Goal: Communication & Community: Ask a question

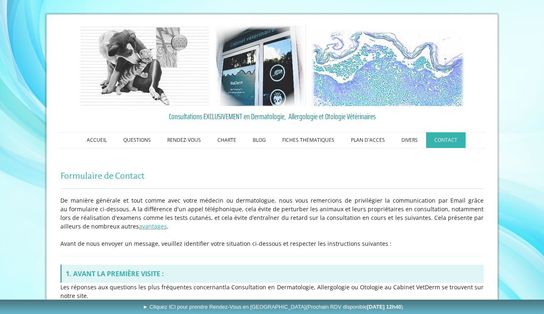
click at [442, 140] on link "CONTACT" at bounding box center [445, 140] width 39 height 16
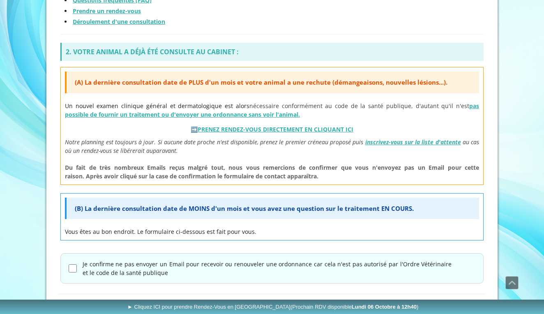
scroll to position [310, 0]
click at [72, 265] on input "Je confirme ne pas envoyer un Email pour recevoir ou renouveler une ordonnance …" at bounding box center [73, 268] width 8 height 8
checkbox input "true"
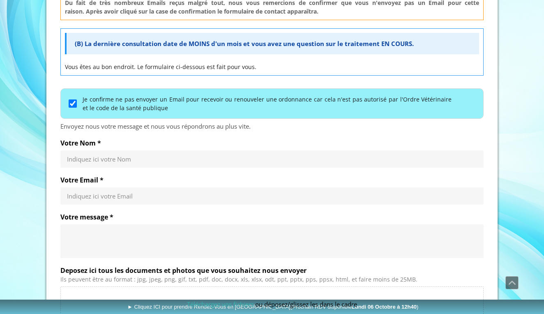
scroll to position [478, 0]
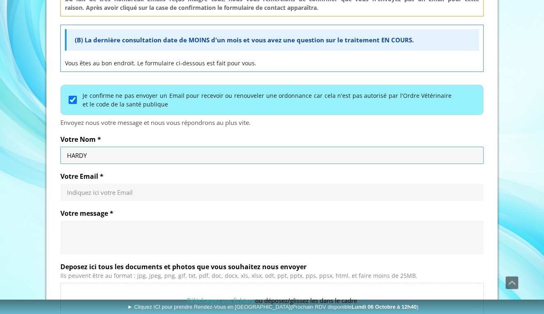
type input "[PERSON_NAME]"
click at [233, 178] on label "Votre Email *" at bounding box center [271, 176] width 423 height 8
click at [233, 188] on input "Votre Email *" at bounding box center [272, 192] width 410 height 8
click at [278, 158] on input "Votre Nom *" at bounding box center [272, 155] width 410 height 8
click at [475, 155] on input "Votre Nom *" at bounding box center [272, 155] width 410 height 8
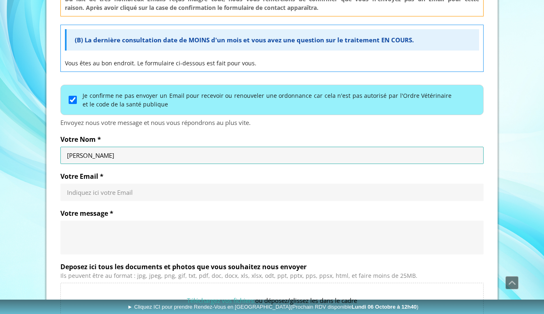
click at [232, 153] on input "Votre Nom *" at bounding box center [272, 155] width 410 height 8
click at [166, 192] on input "Votre Email *" at bounding box center [272, 192] width 410 height 8
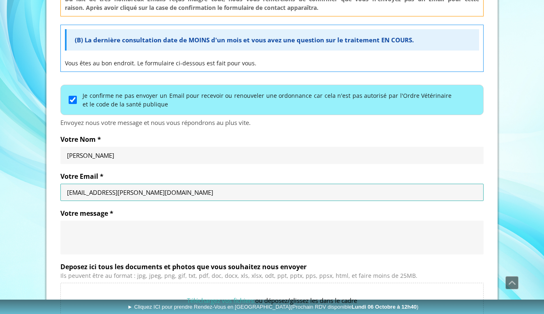
type input "[EMAIL_ADDRESS][PERSON_NAME][DOMAIN_NAME]"
click at [125, 236] on textarea "Votre message *" at bounding box center [272, 237] width 410 height 25
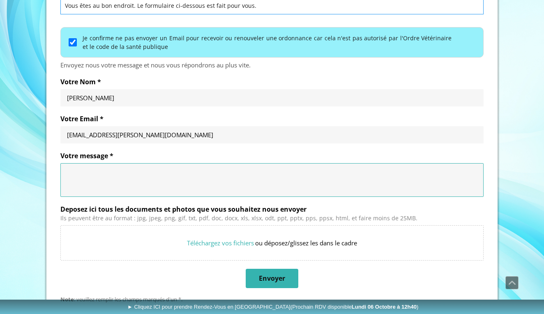
scroll to position [540, 0]
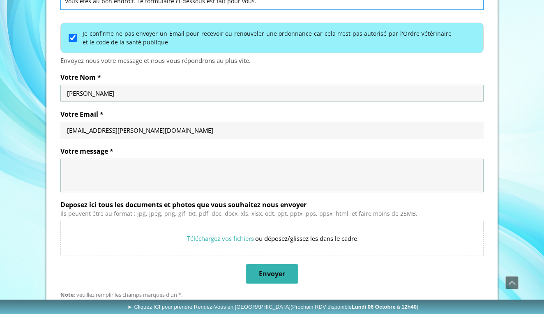
click at [163, 89] on input "Votre Nom *" at bounding box center [272, 93] width 410 height 8
type input "H"
type input "HARDY"
click at [141, 164] on textarea "Votre message *" at bounding box center [272, 175] width 410 height 25
paste textarea "Loremip Dolorsi, Ametc ad elitse doeiu tempo inci ut labor et Dolorem Aliquaeni…"
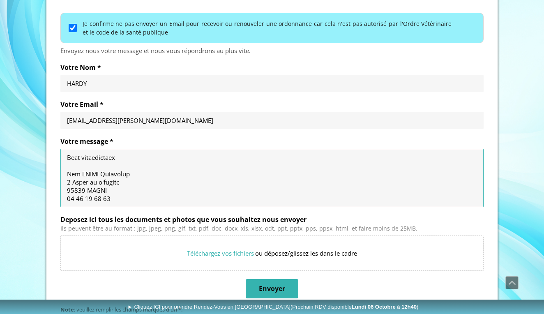
scroll to position [548, 0]
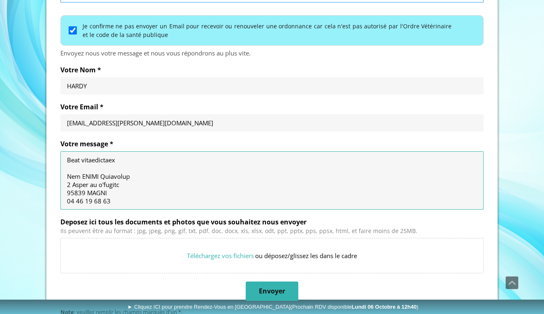
click at [136, 159] on textarea "Votre message *" at bounding box center [272, 180] width 410 height 49
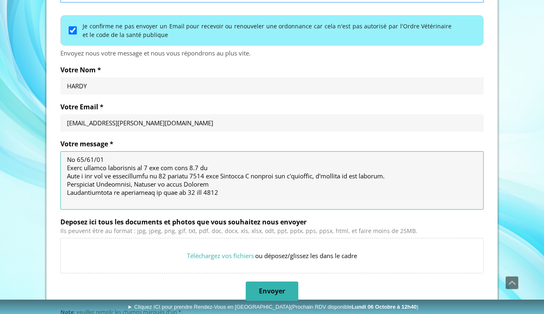
scroll to position [0, 0]
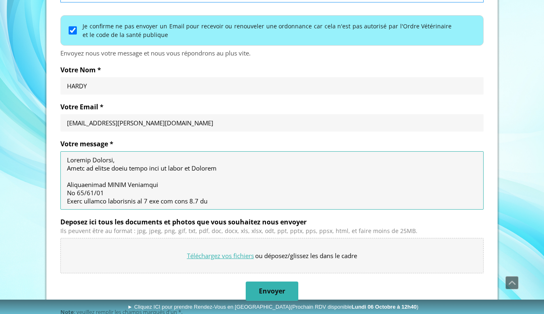
type textarea "Loremip Dolorsi, Ametc ad elitse doeiu tempo inci ut labor et Dolorem Aliquaeni…"
click at [234, 255] on input "Deposez ici tous les documents et photos que vous souhaitez nous envoyer" at bounding box center [272, 255] width 422 height 35
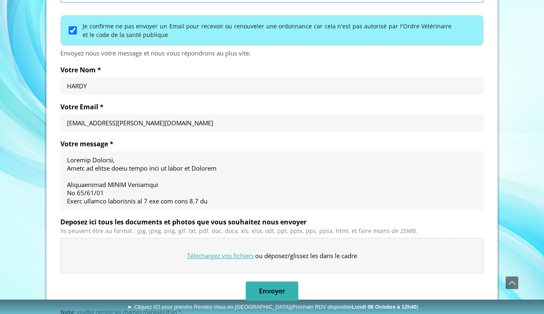
type input "C:\fakepath\IMG_5640.jpeg"
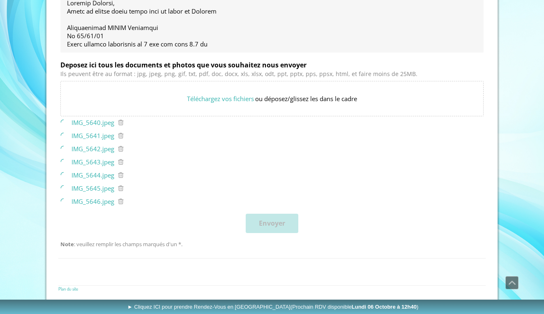
scroll to position [704, 0]
click at [332, 32] on textarea "Votre message *" at bounding box center [272, 24] width 410 height 49
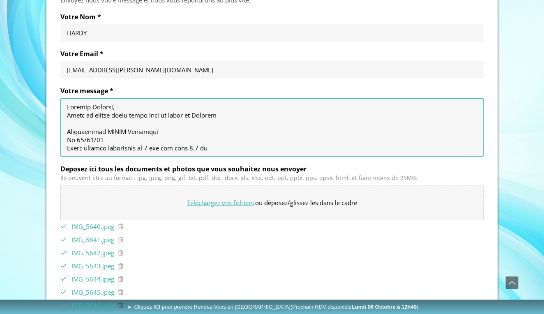
scroll to position [600, 0]
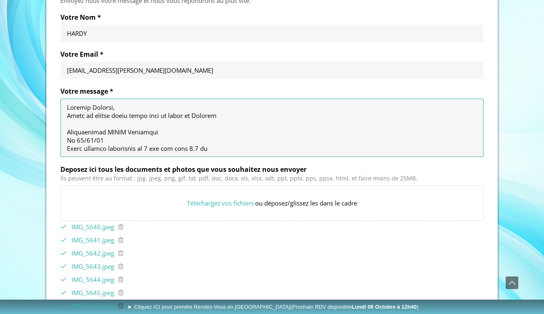
click at [413, 124] on textarea "Votre message *" at bounding box center [272, 127] width 410 height 49
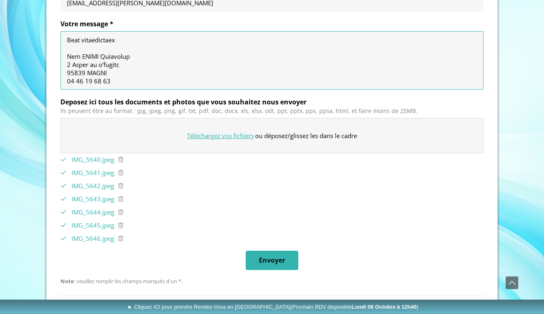
scroll to position [670, 0]
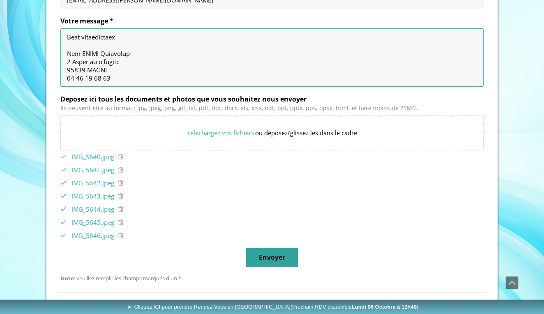
click at [280, 253] on span "Envoyer" at bounding box center [272, 257] width 26 height 9
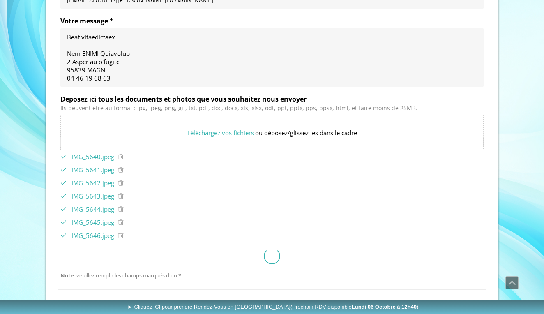
scroll to position [424, 0]
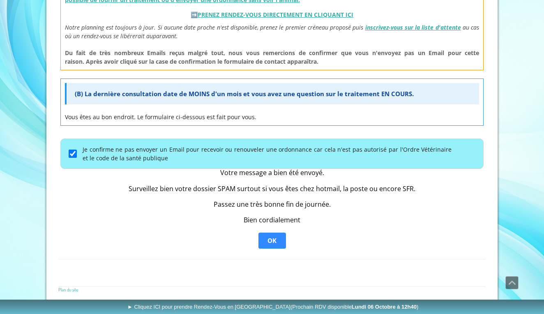
click at [270, 239] on span "OK" at bounding box center [271, 241] width 9 height 8
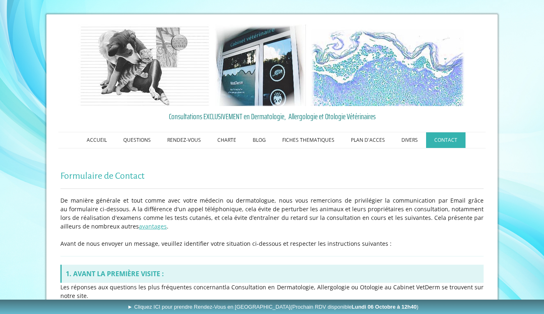
scroll to position [0, 0]
